Goal: Information Seeking & Learning: Learn about a topic

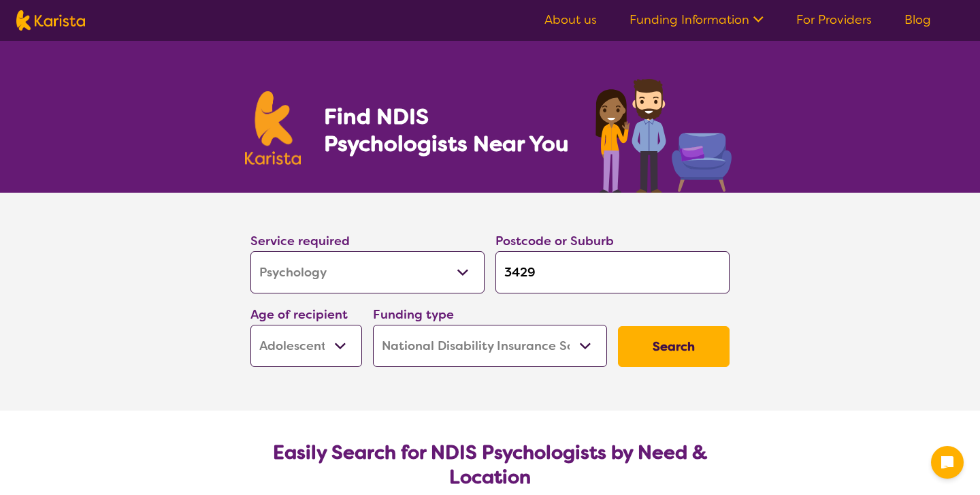
select select "Psychology"
select select "AS"
select select "NDIS"
select select "Psychology"
select select "AS"
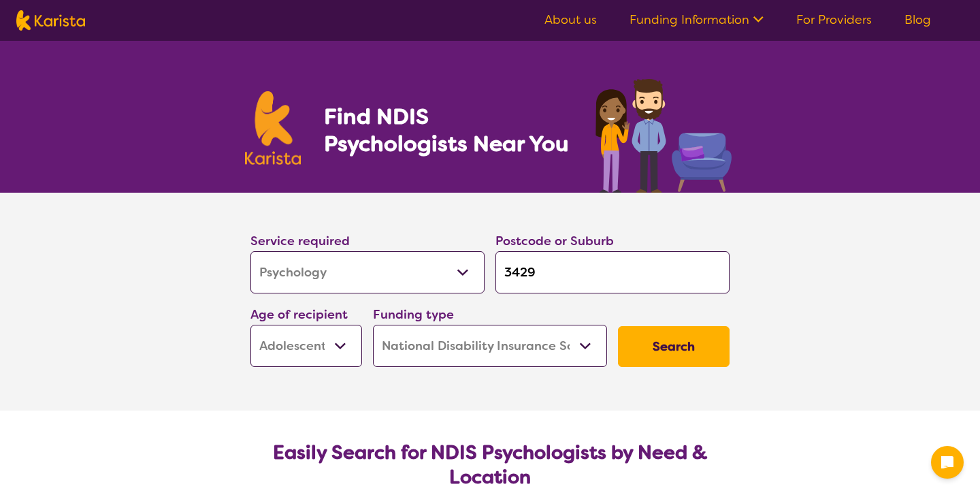
select select "NDIS"
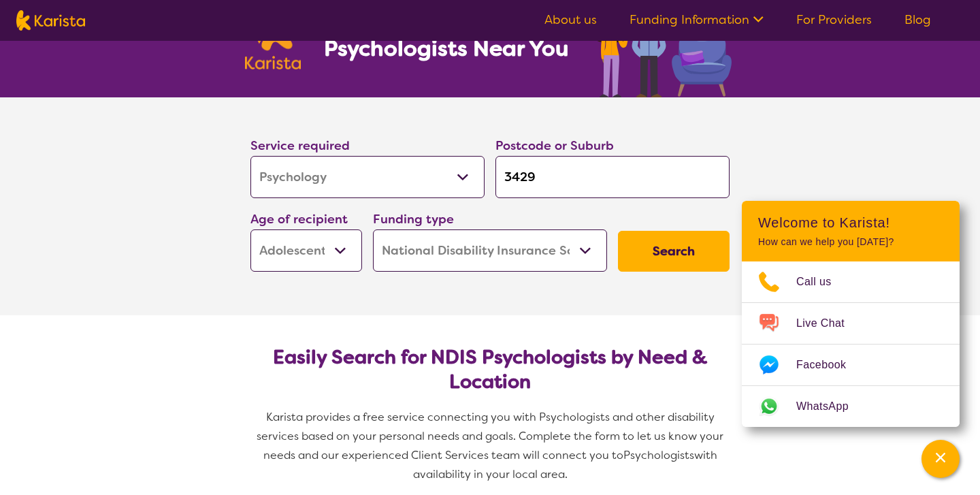
scroll to position [120, 0]
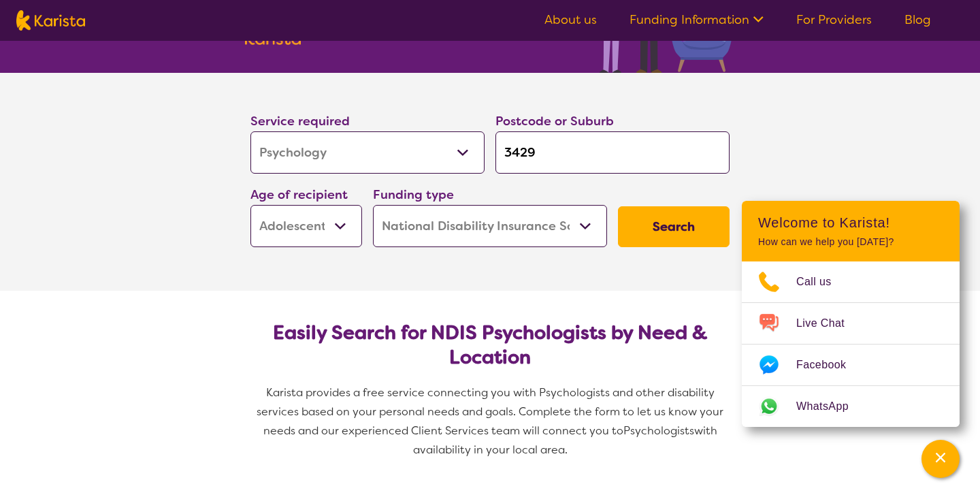
click at [344, 231] on select "Early Childhood - 0 to 9 Child - 10 to 11 Adolescent - 12 to 17 Adult - 18 to 6…" at bounding box center [306, 226] width 112 height 42
select select "AD"
click at [686, 234] on button "Search" at bounding box center [674, 226] width 112 height 41
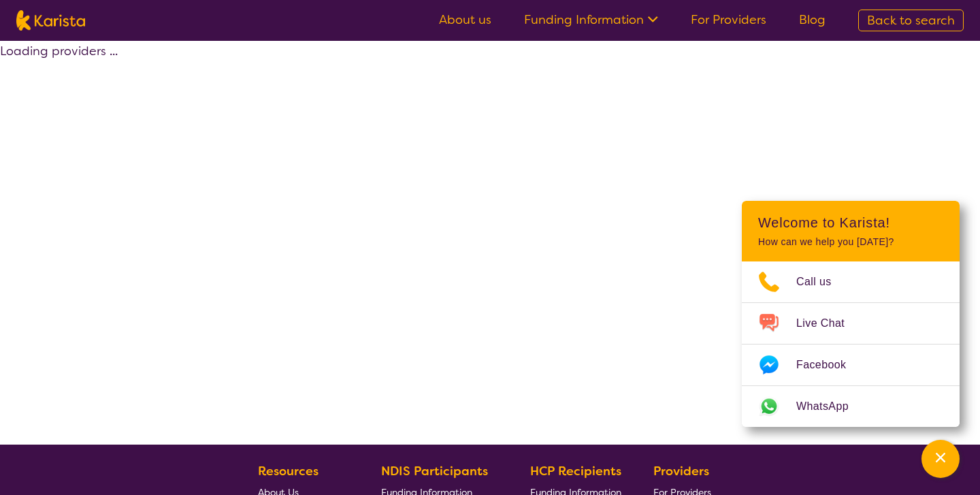
select select "by_score"
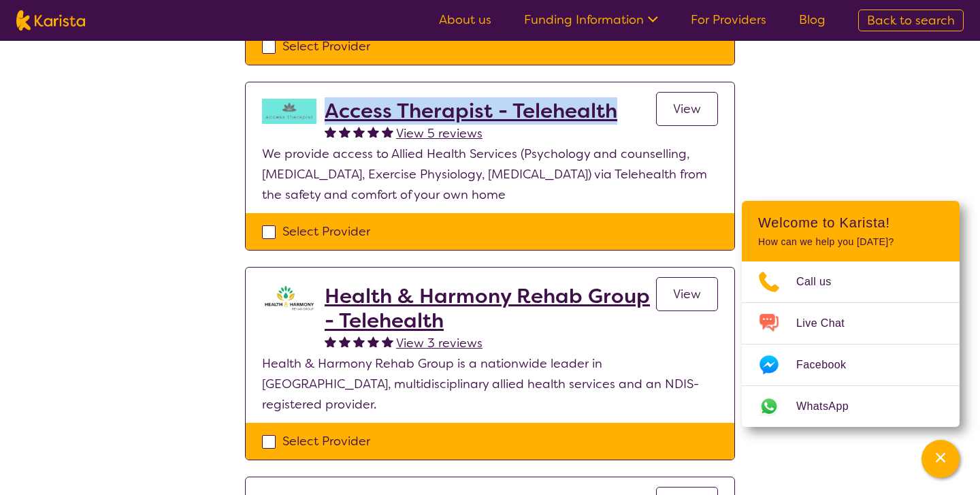
scroll to position [673, 0]
